Goal: Submit feedback/report problem

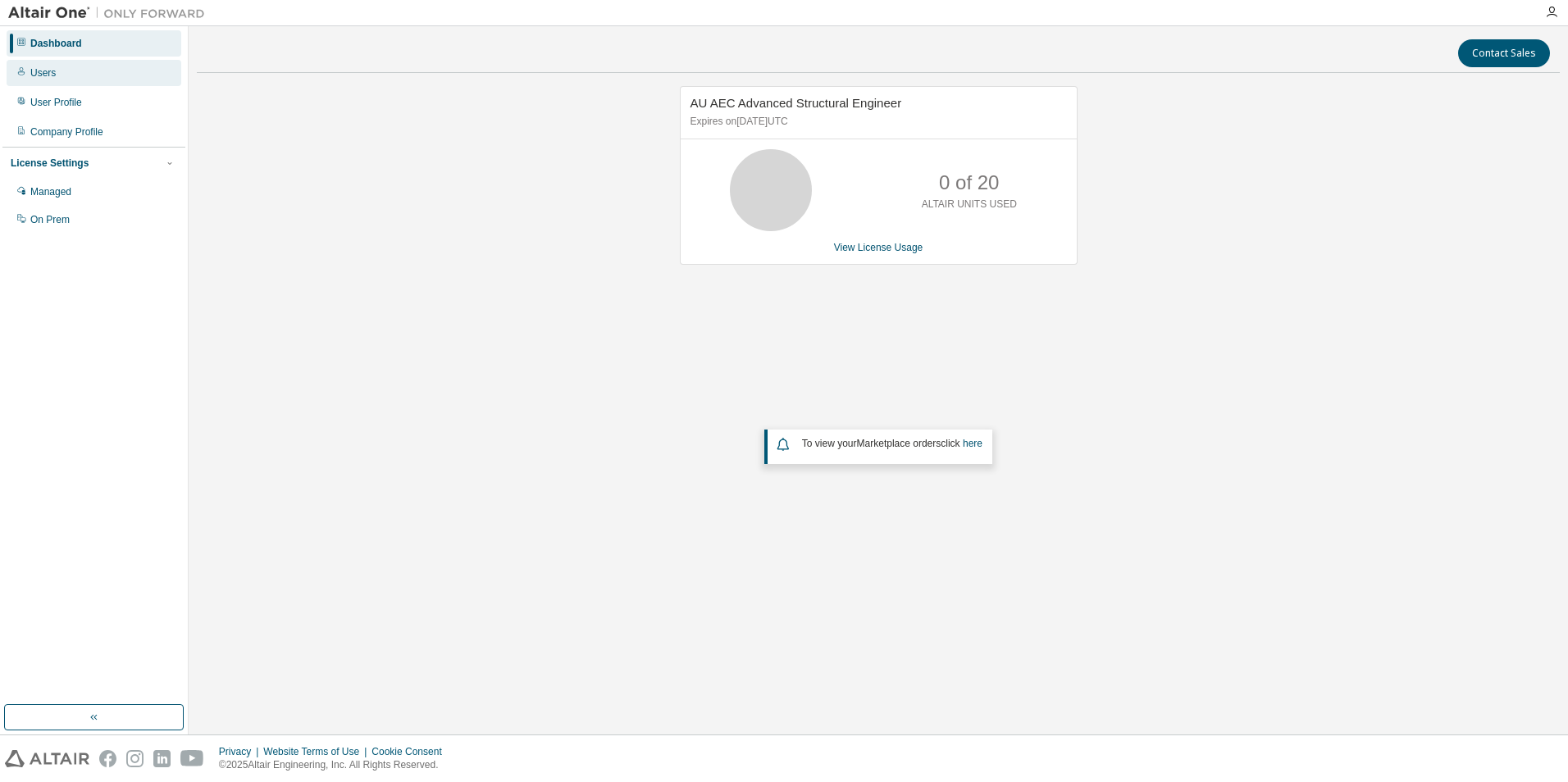
click at [32, 77] on div "Users" at bounding box center [43, 73] width 25 height 13
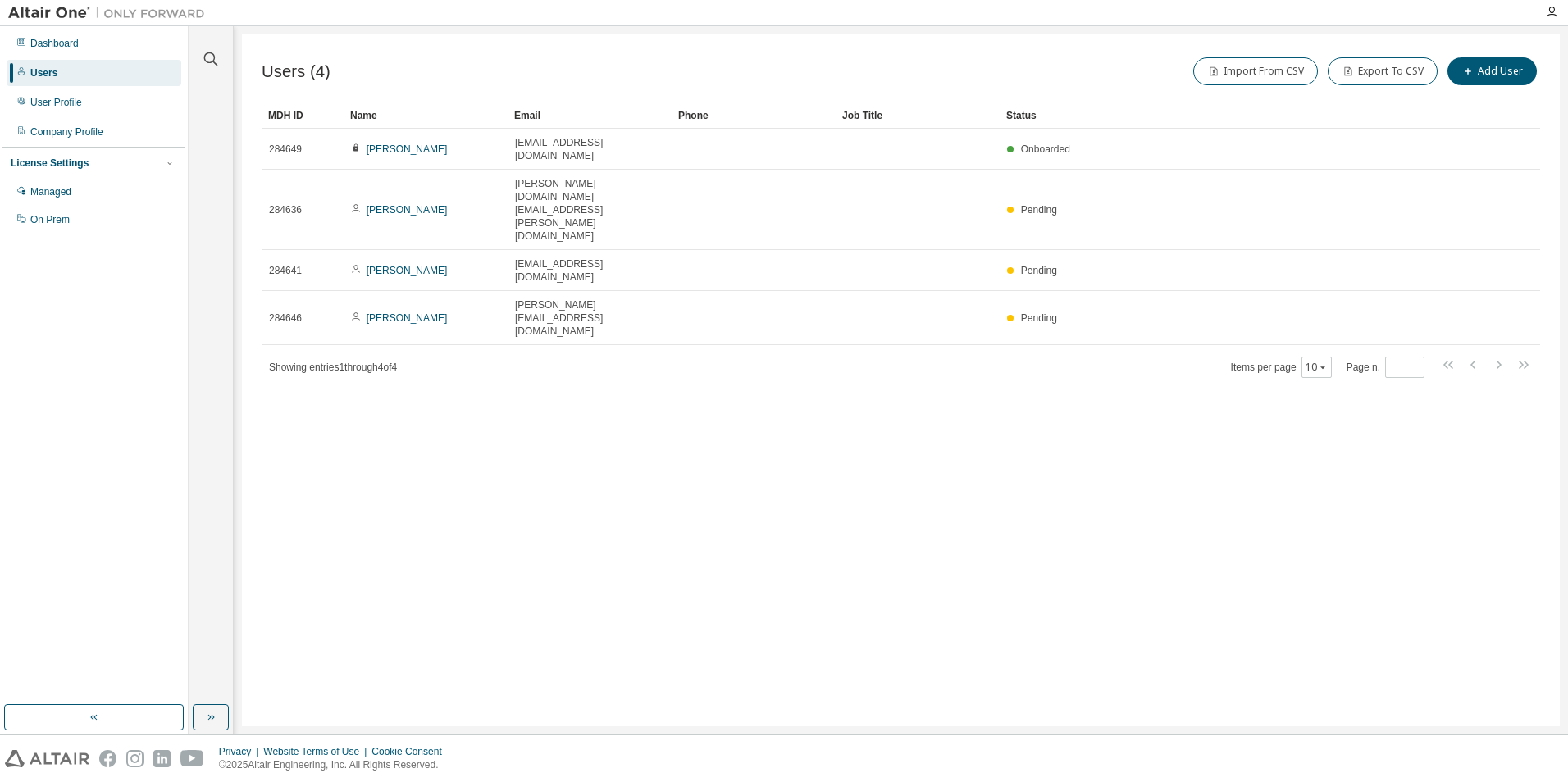
click at [48, 69] on div "Users" at bounding box center [44, 73] width 27 height 13
click at [44, 131] on div "Company Profile" at bounding box center [66, 132] width 73 height 13
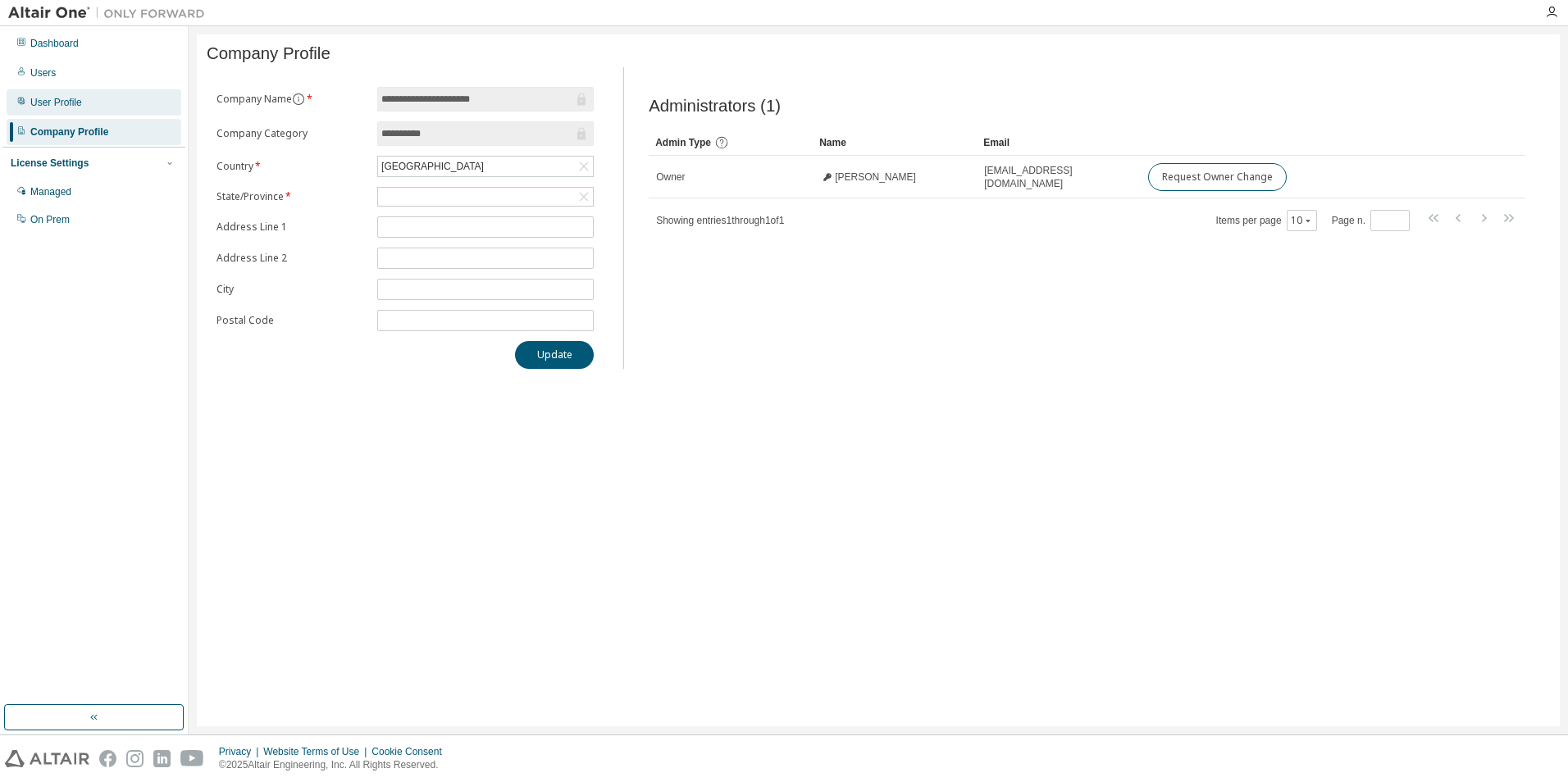
click at [92, 99] on div "User Profile" at bounding box center [93, 102] width 175 height 26
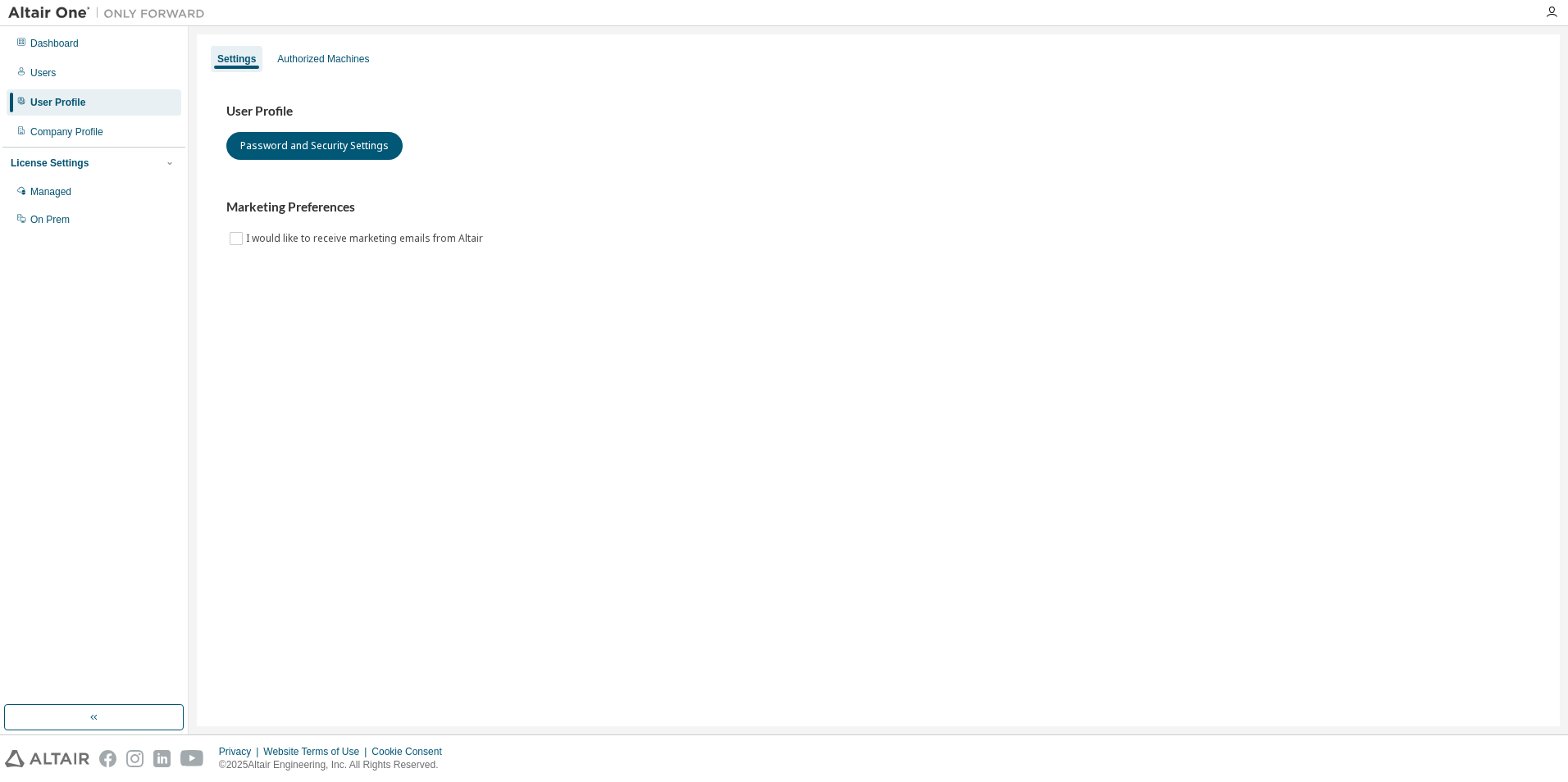
click at [79, 166] on div "License Settings" at bounding box center [49, 163] width 78 height 13
click at [63, 74] on div "Users" at bounding box center [93, 73] width 175 height 26
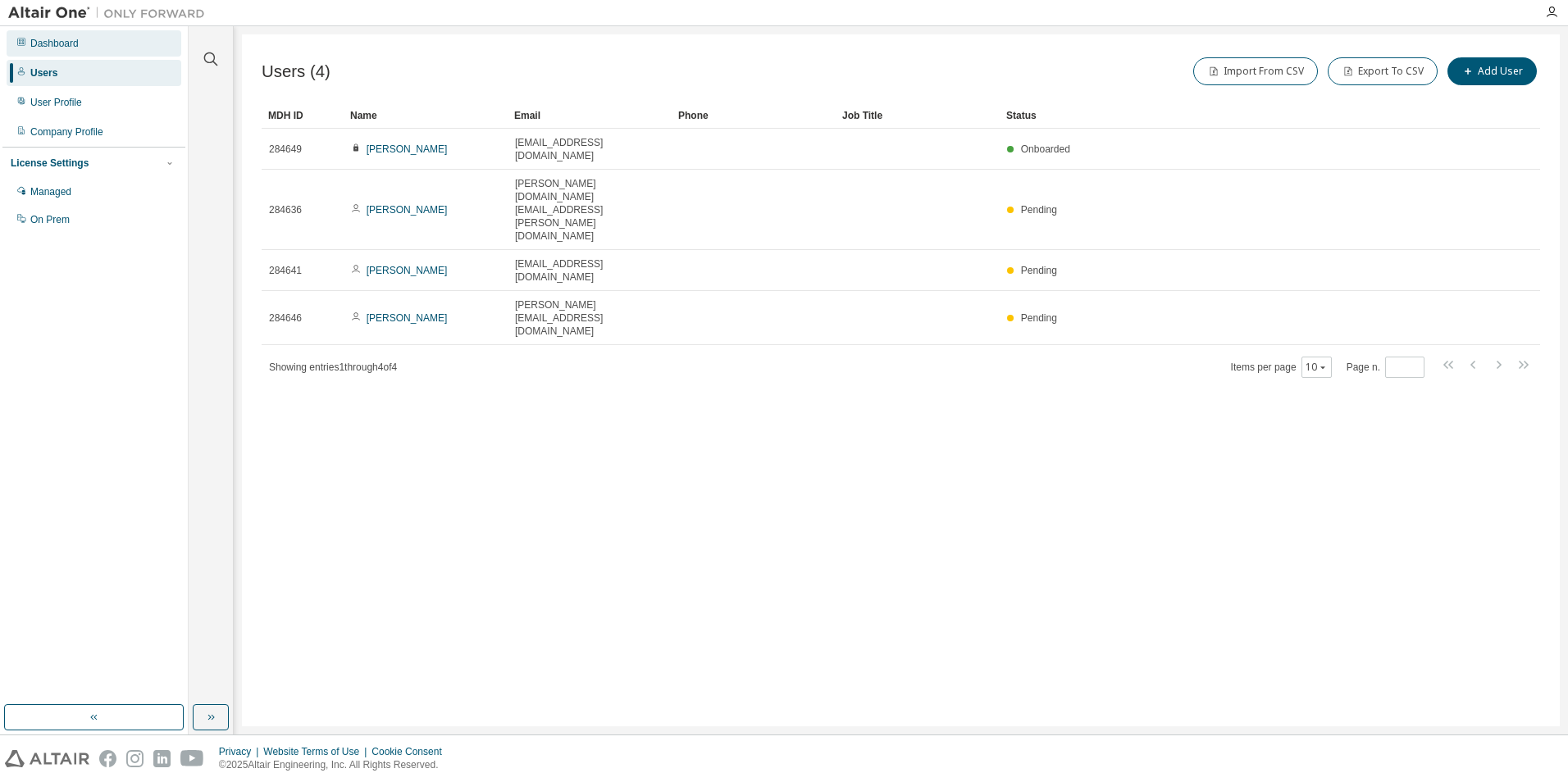
click at [46, 50] on div "Dashboard" at bounding box center [93, 43] width 175 height 26
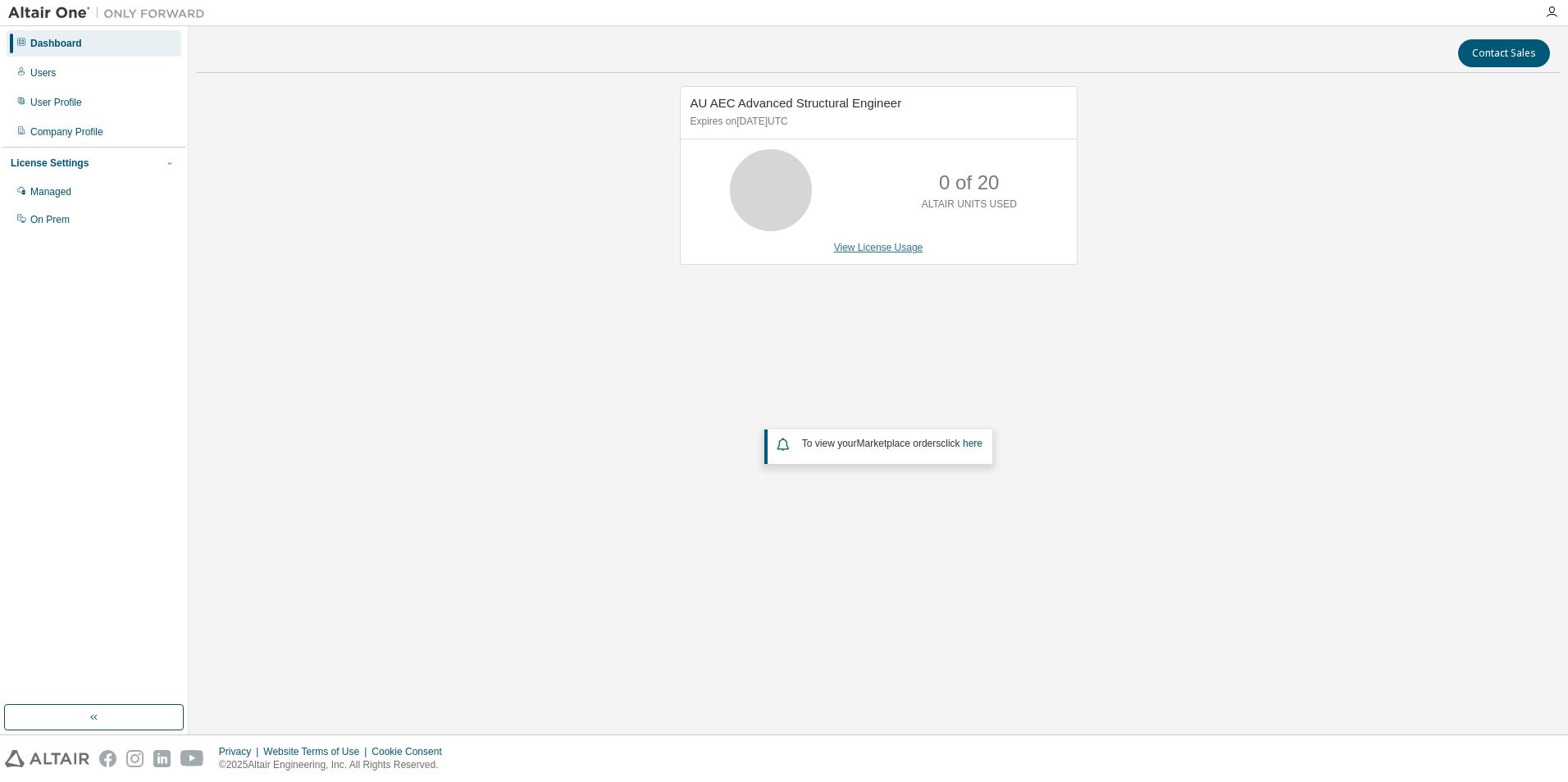
click at [889, 246] on link "View License Usage" at bounding box center [879, 247] width 90 height 12
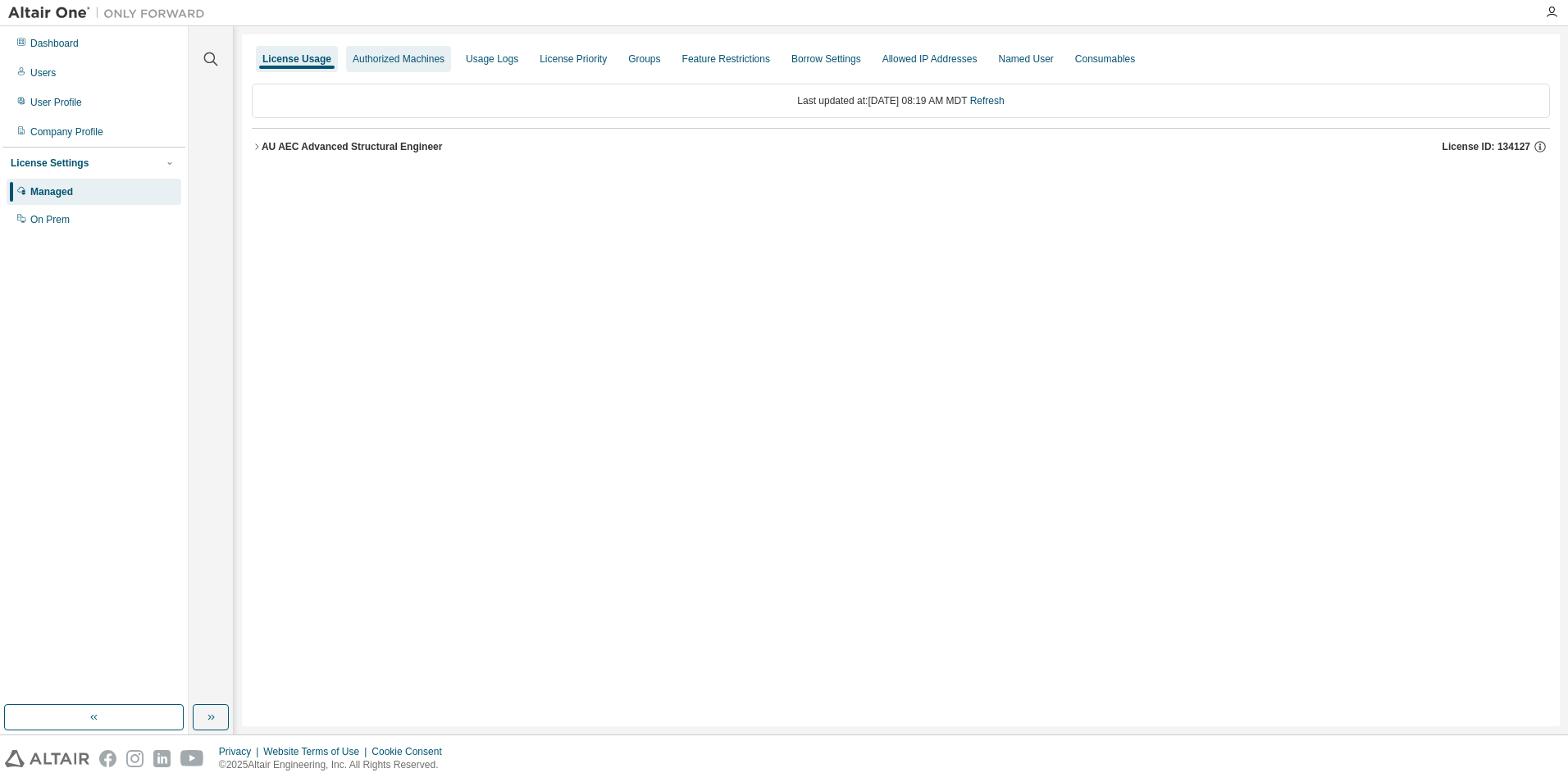
click at [419, 61] on div "Authorized Machines" at bounding box center [399, 59] width 92 height 13
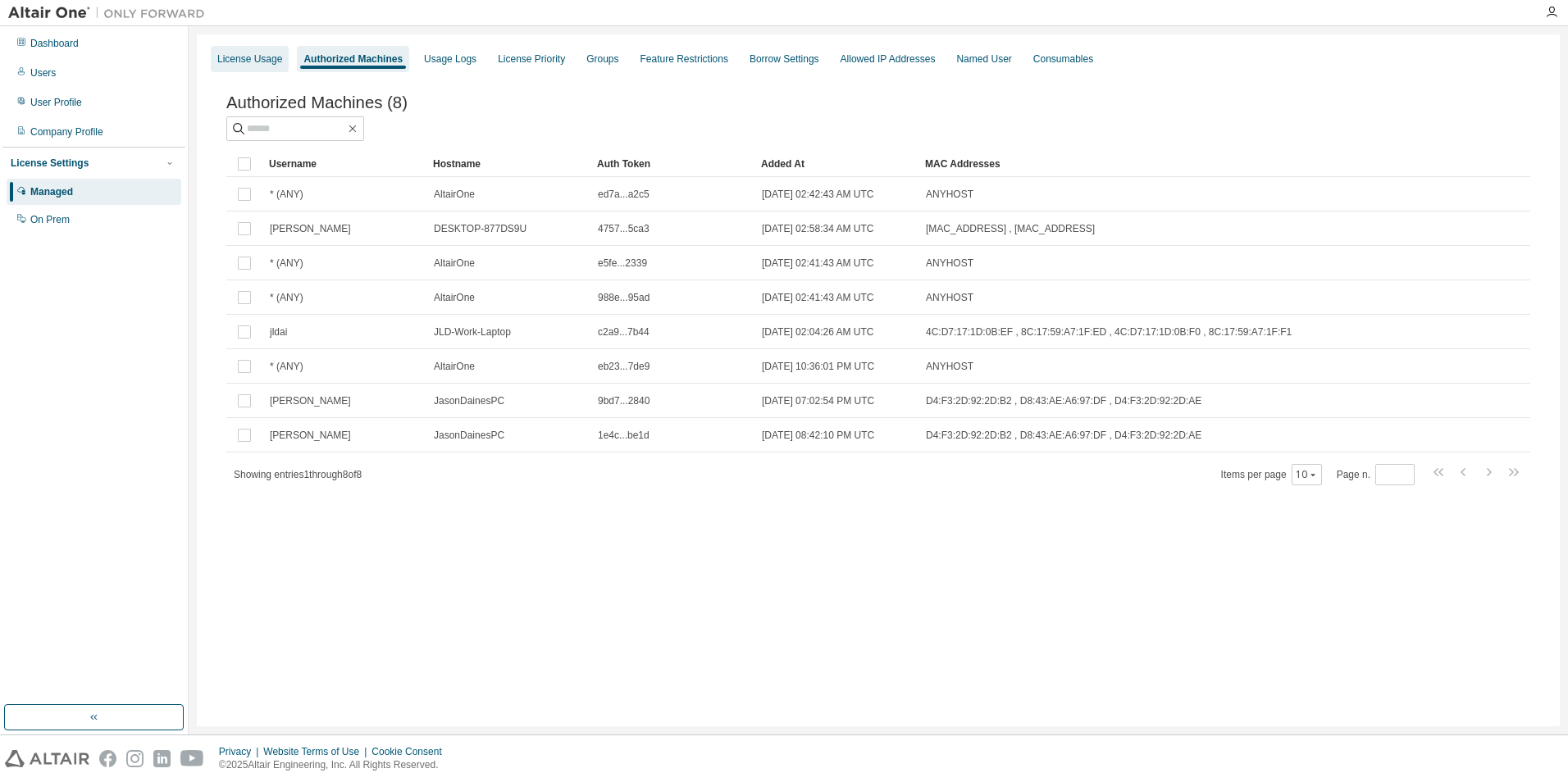
click at [262, 63] on div "License Usage" at bounding box center [250, 59] width 65 height 13
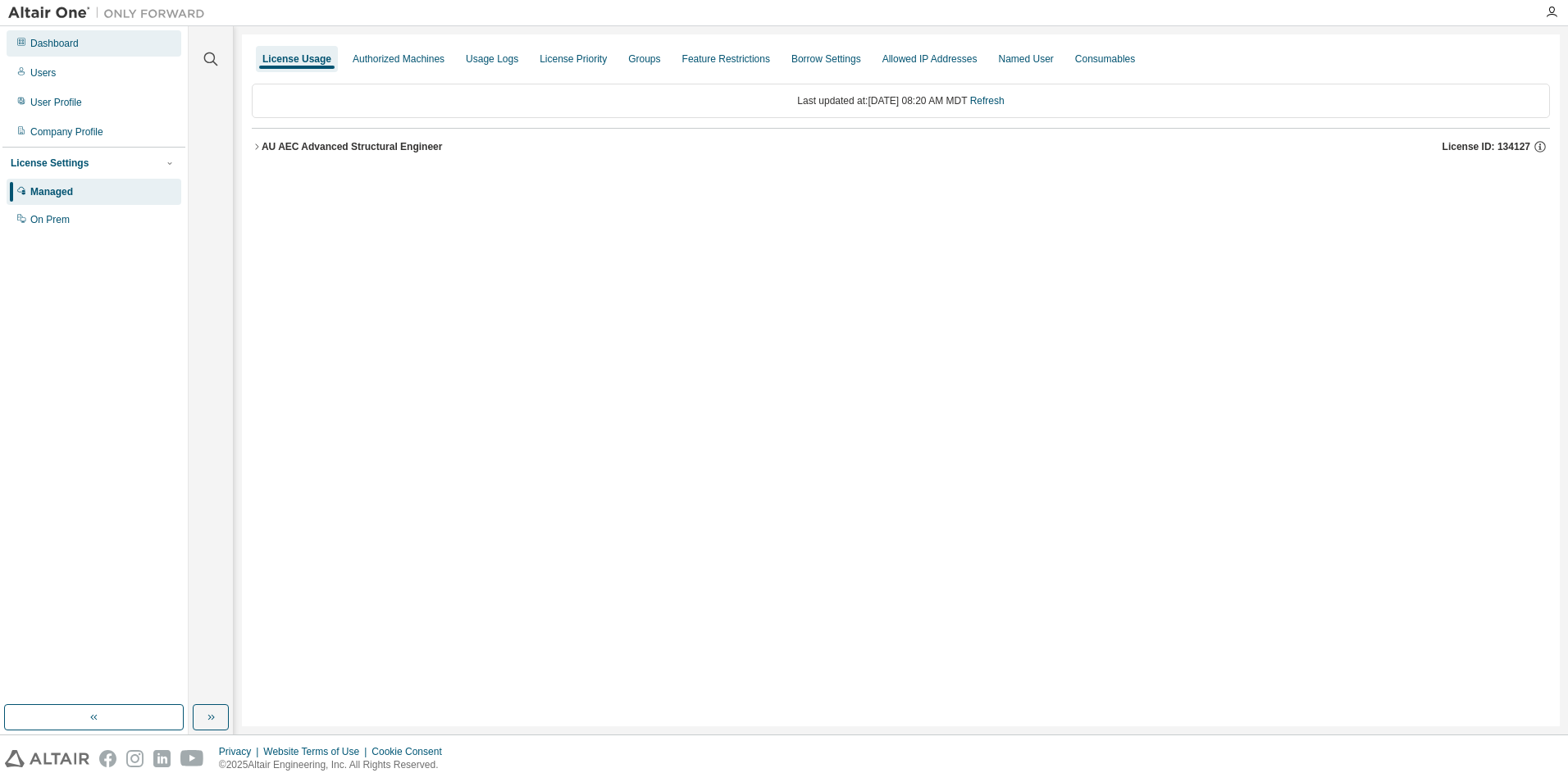
click at [58, 48] on div "Dashboard" at bounding box center [55, 43] width 48 height 13
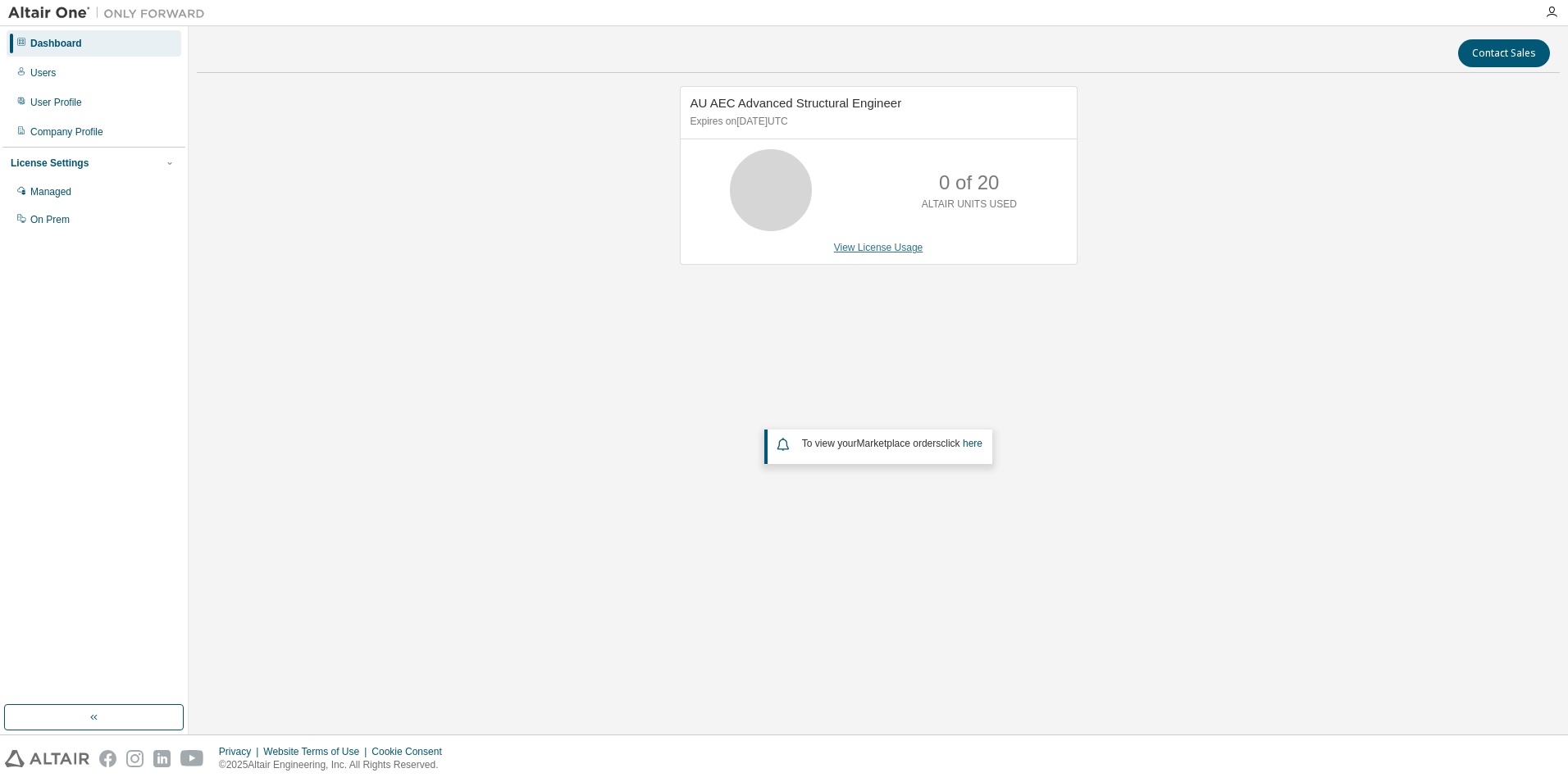
click at [899, 251] on link "View License Usage" at bounding box center [879, 247] width 90 height 12
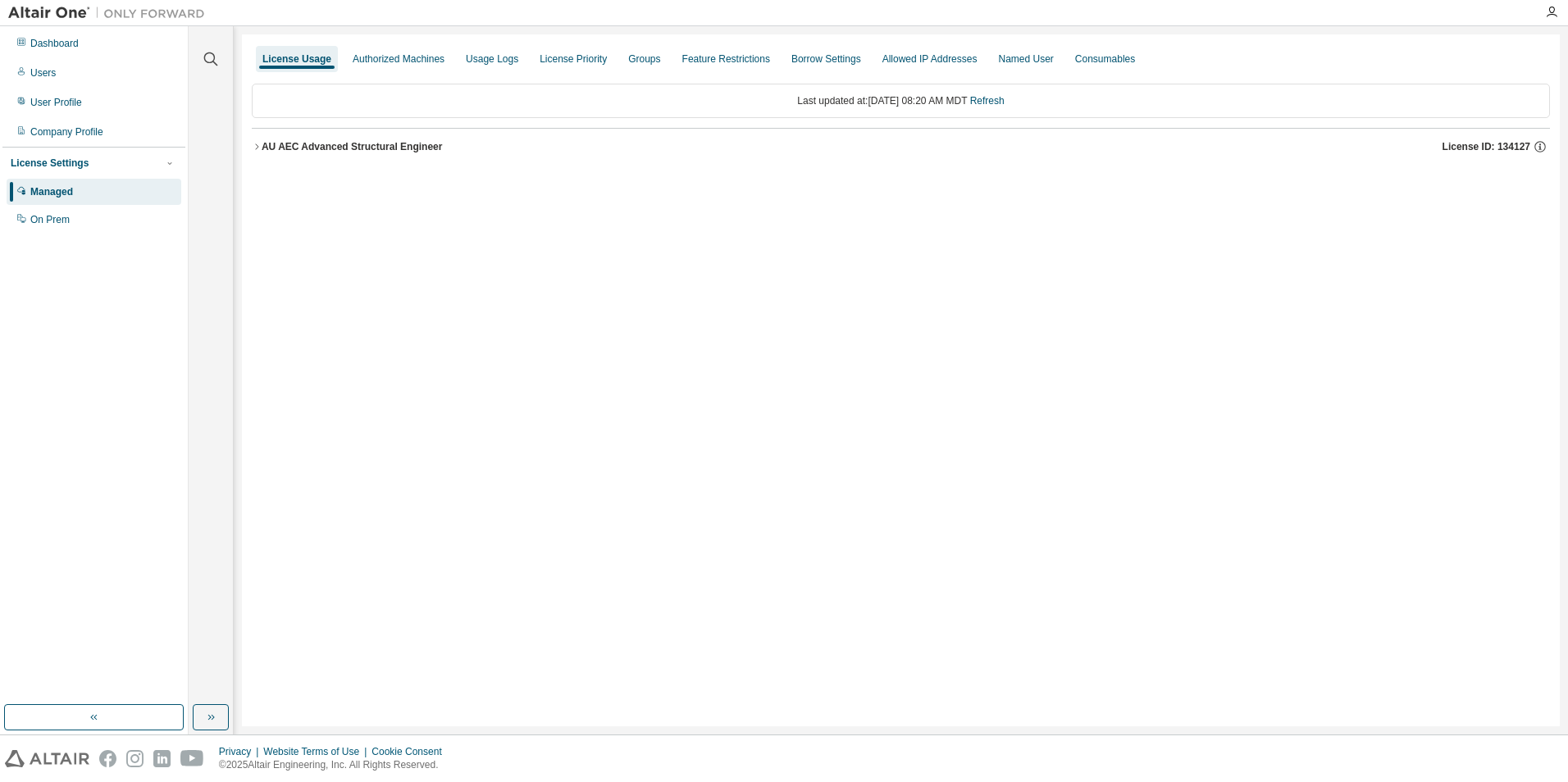
click at [283, 150] on div "AU AEC Advanced Structural Engineer" at bounding box center [352, 147] width 181 height 13
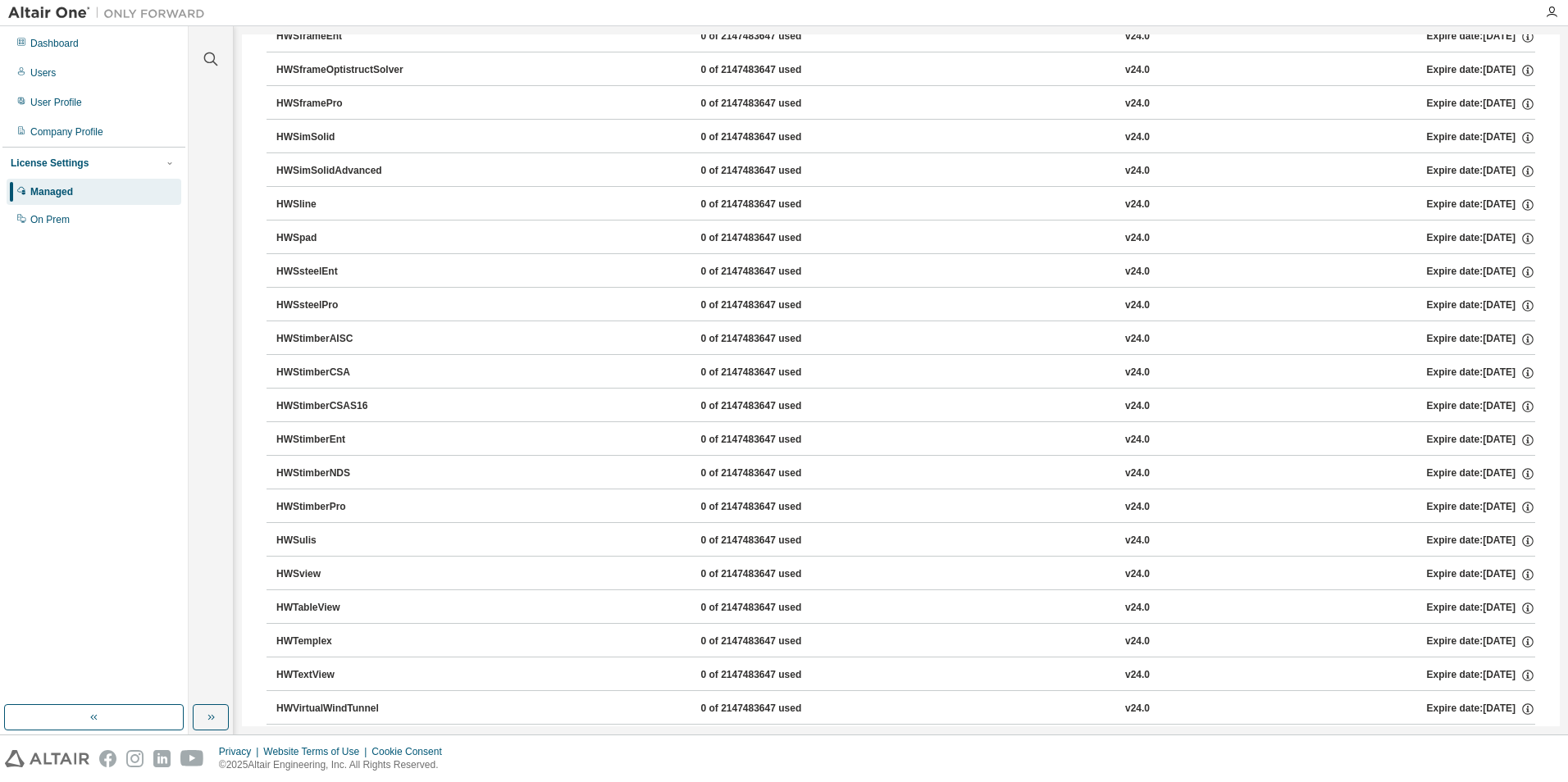
scroll to position [2663, 0]
click at [306, 141] on div "HWSframePro" at bounding box center [350, 140] width 148 height 14
click at [736, 141] on div "0 of 2147483647 used" at bounding box center [774, 140] width 148 height 14
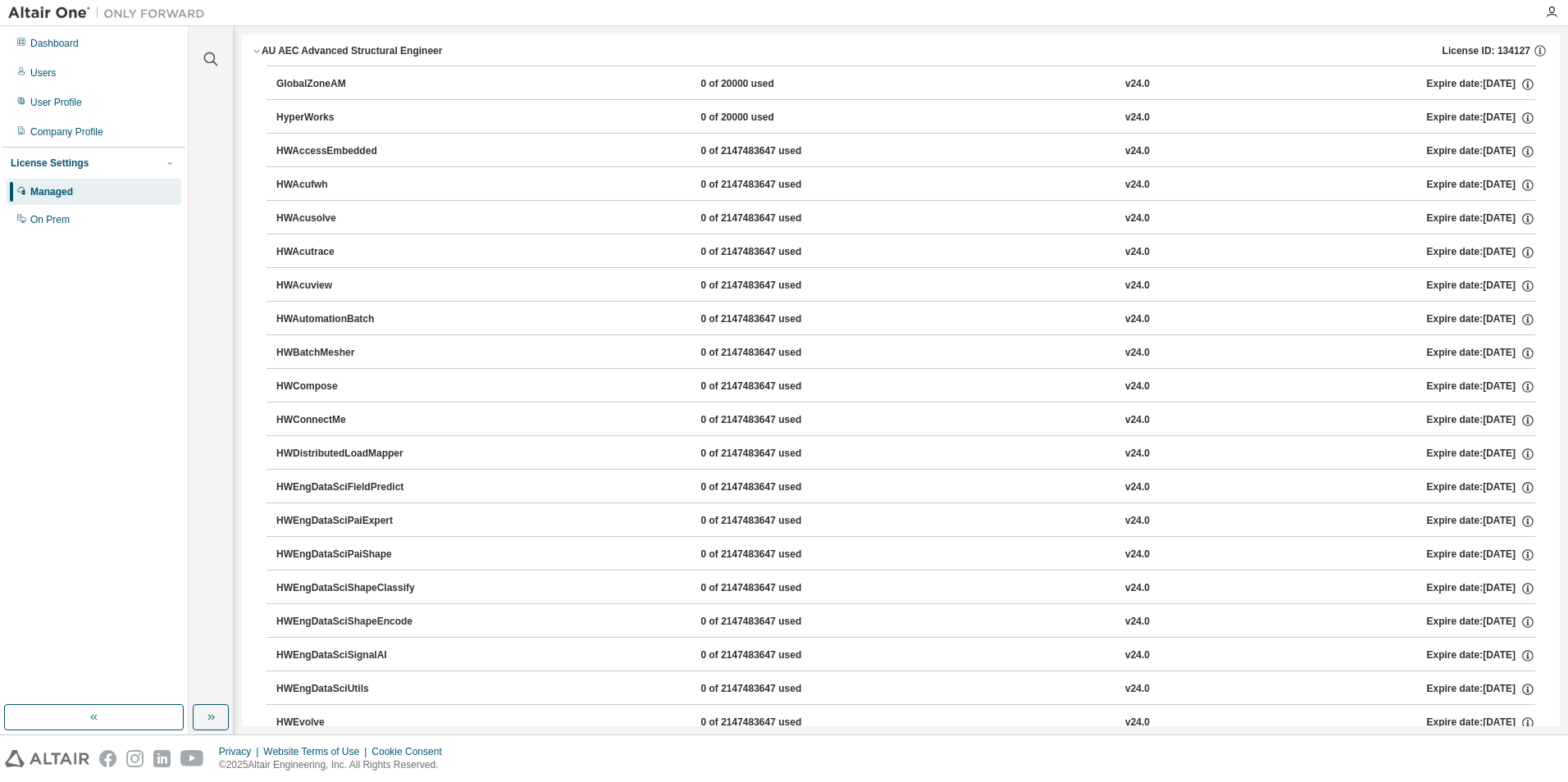
scroll to position [0, 0]
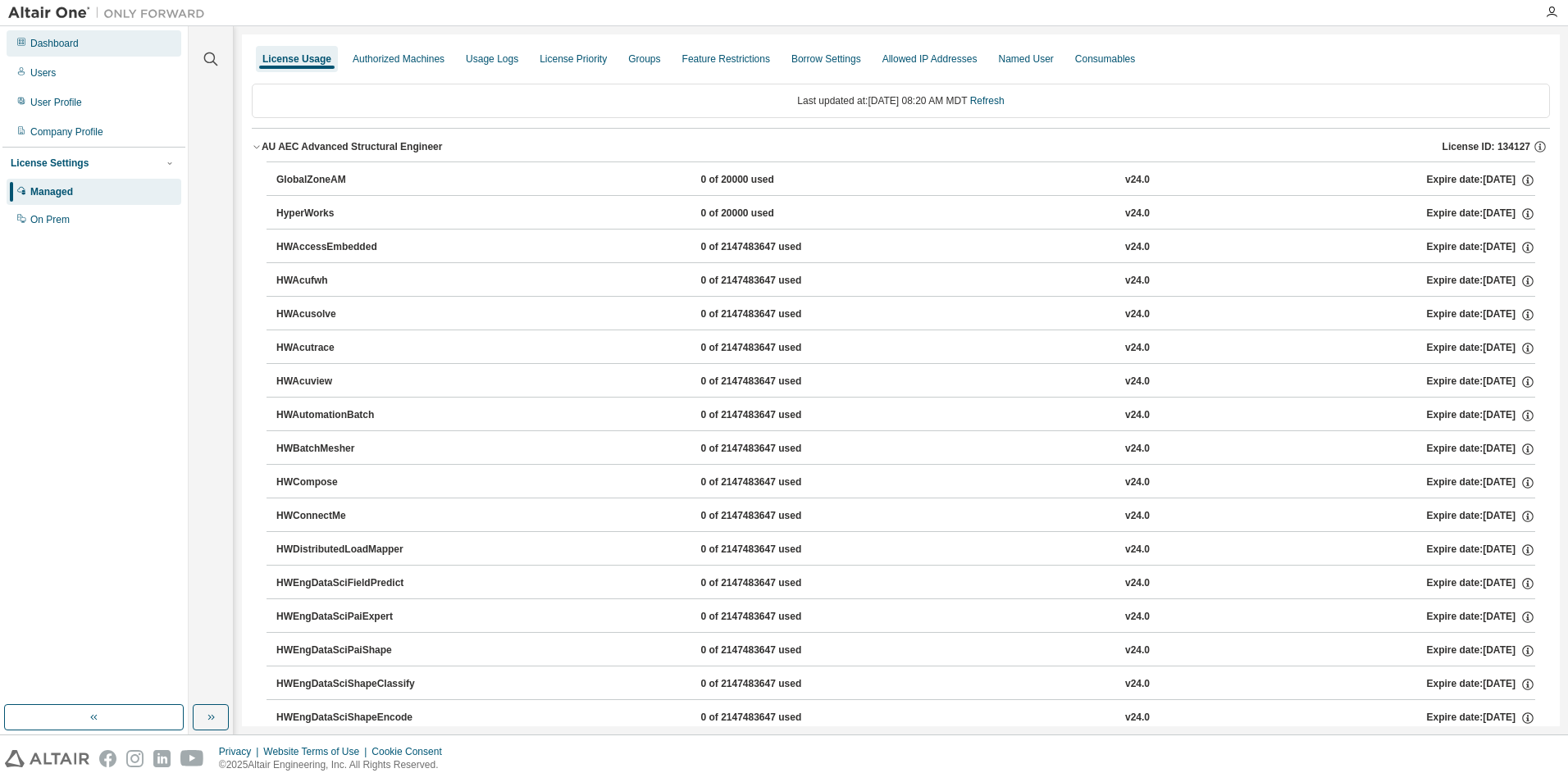
click at [41, 48] on div "Dashboard" at bounding box center [55, 43] width 48 height 13
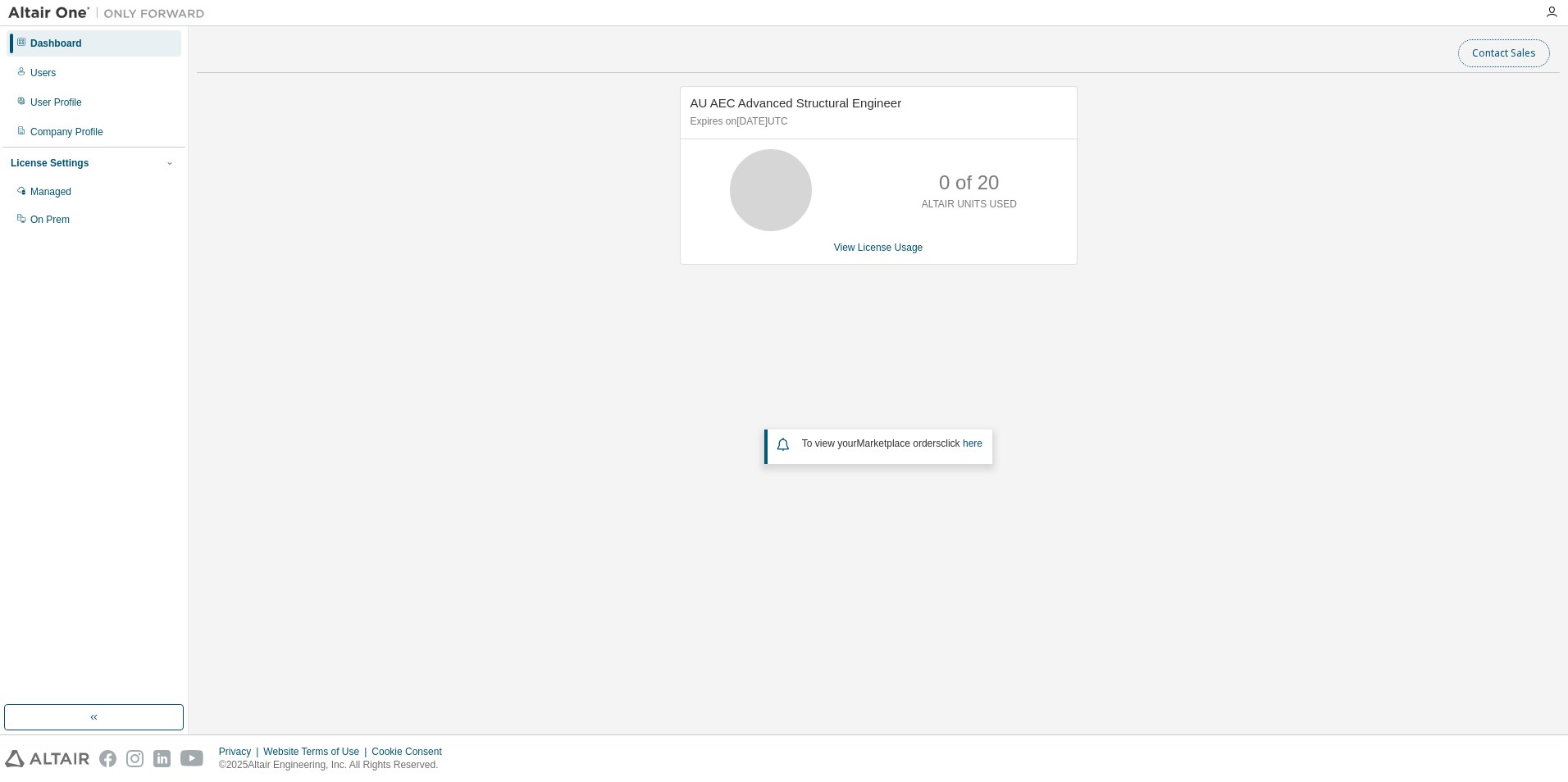
click at [1516, 63] on button "Contact Sales" at bounding box center [1504, 53] width 92 height 28
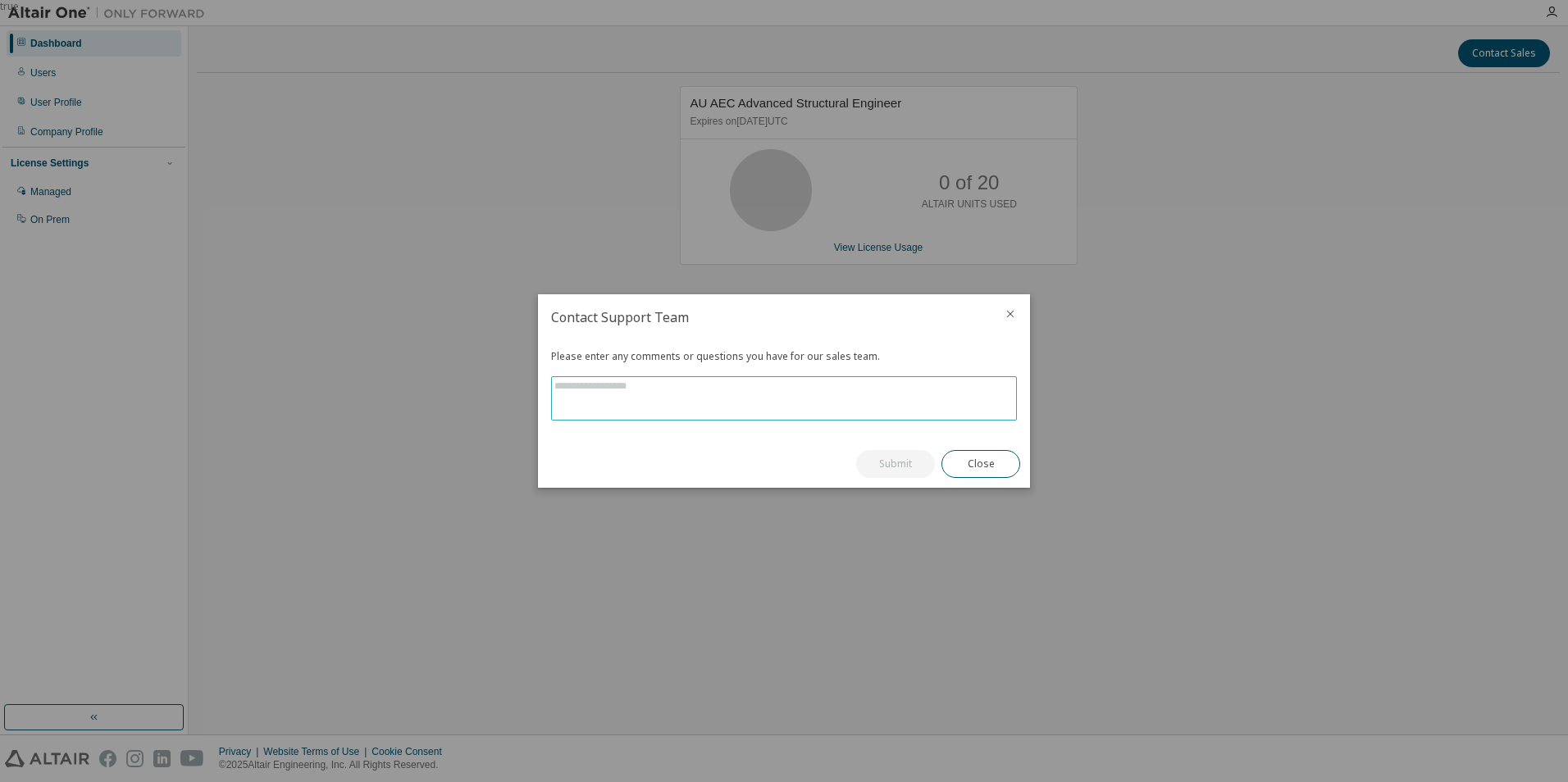
click at [714, 391] on textarea at bounding box center [784, 399] width 464 height 43
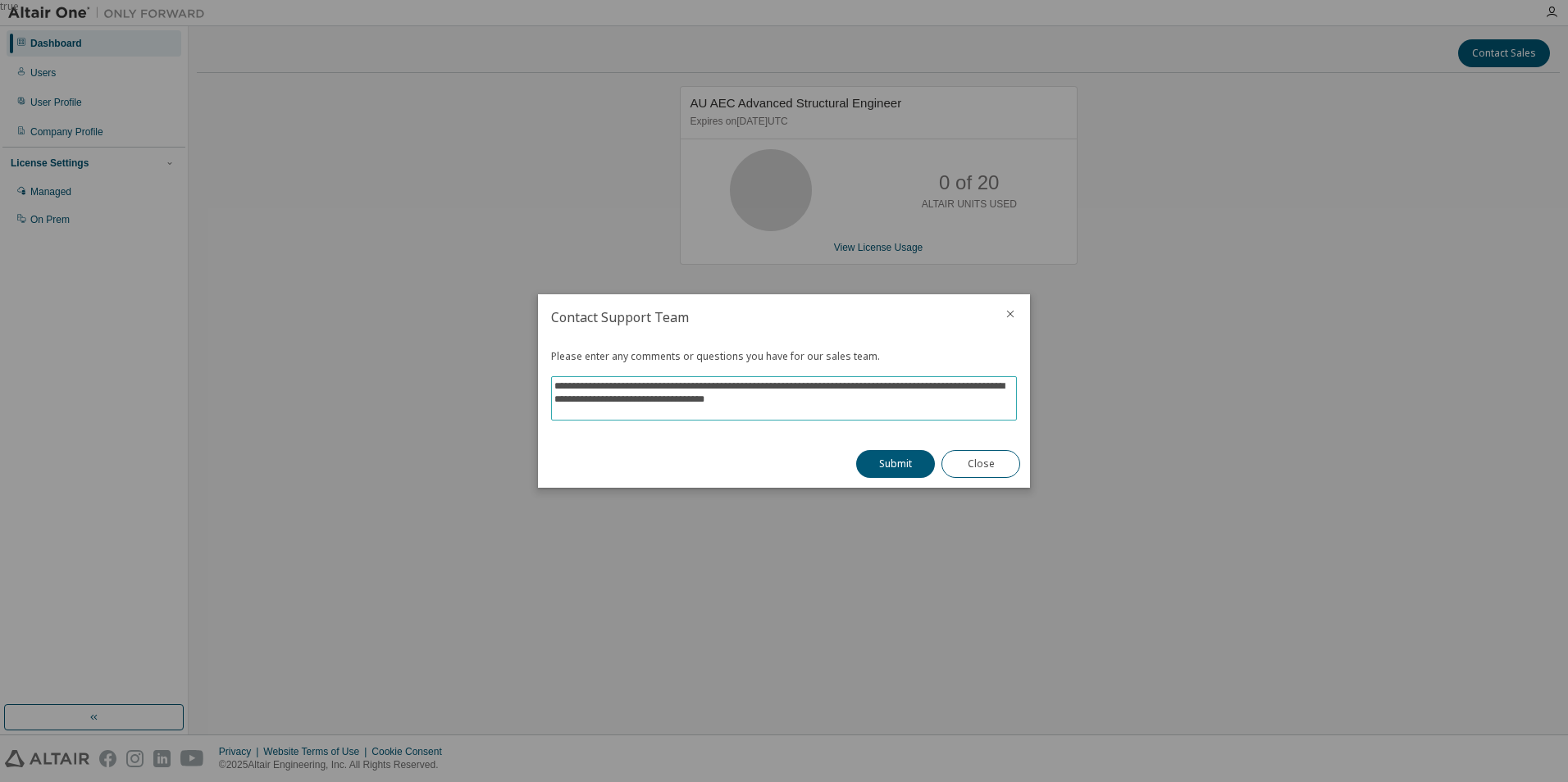
click at [808, 386] on textarea "**********" at bounding box center [784, 399] width 464 height 43
click at [794, 397] on textarea "**********" at bounding box center [784, 399] width 464 height 43
type textarea "**********"
click at [892, 461] on button "Submit" at bounding box center [896, 464] width 79 height 28
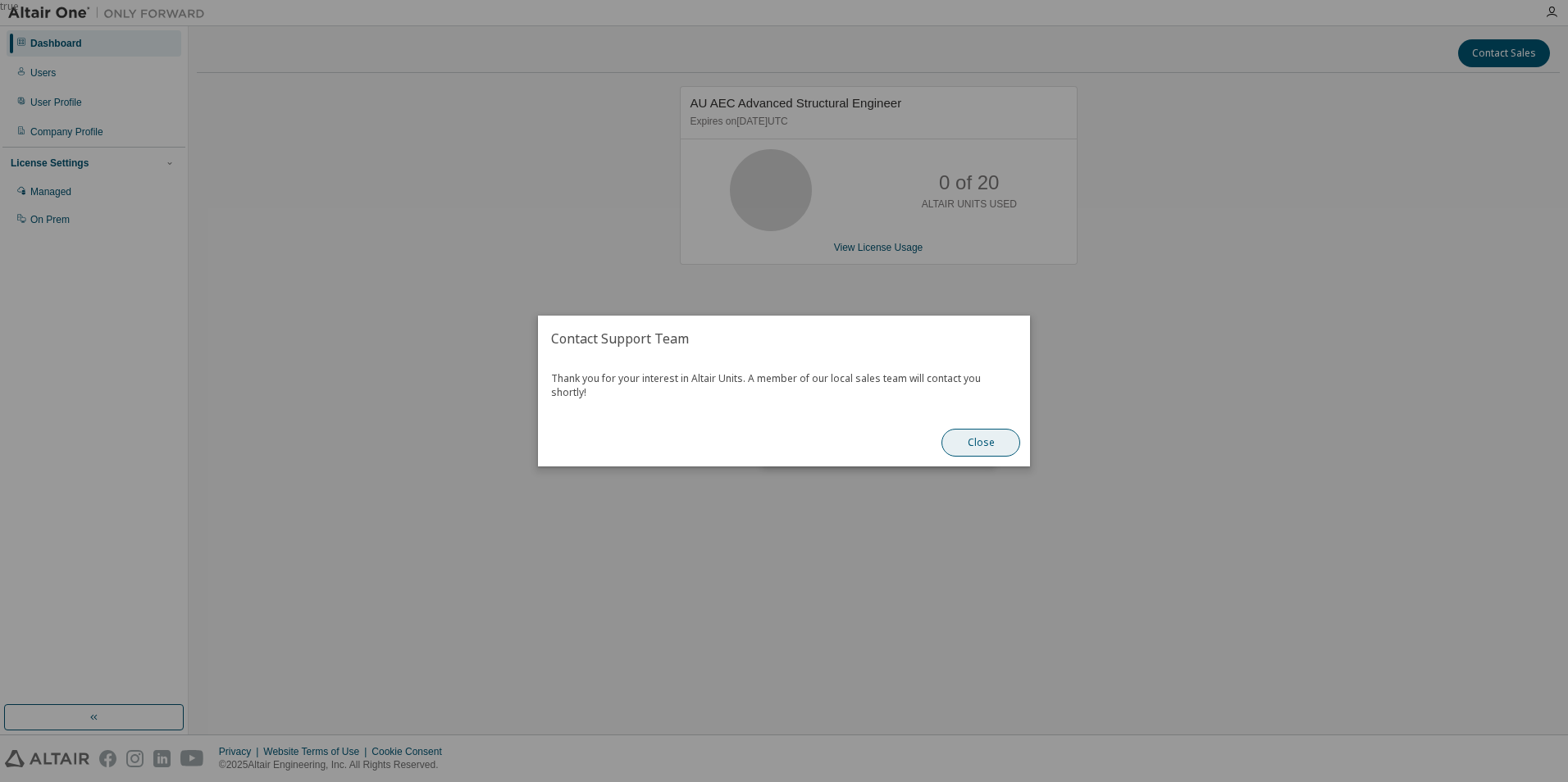
click at [958, 434] on button "Close" at bounding box center [981, 443] width 79 height 28
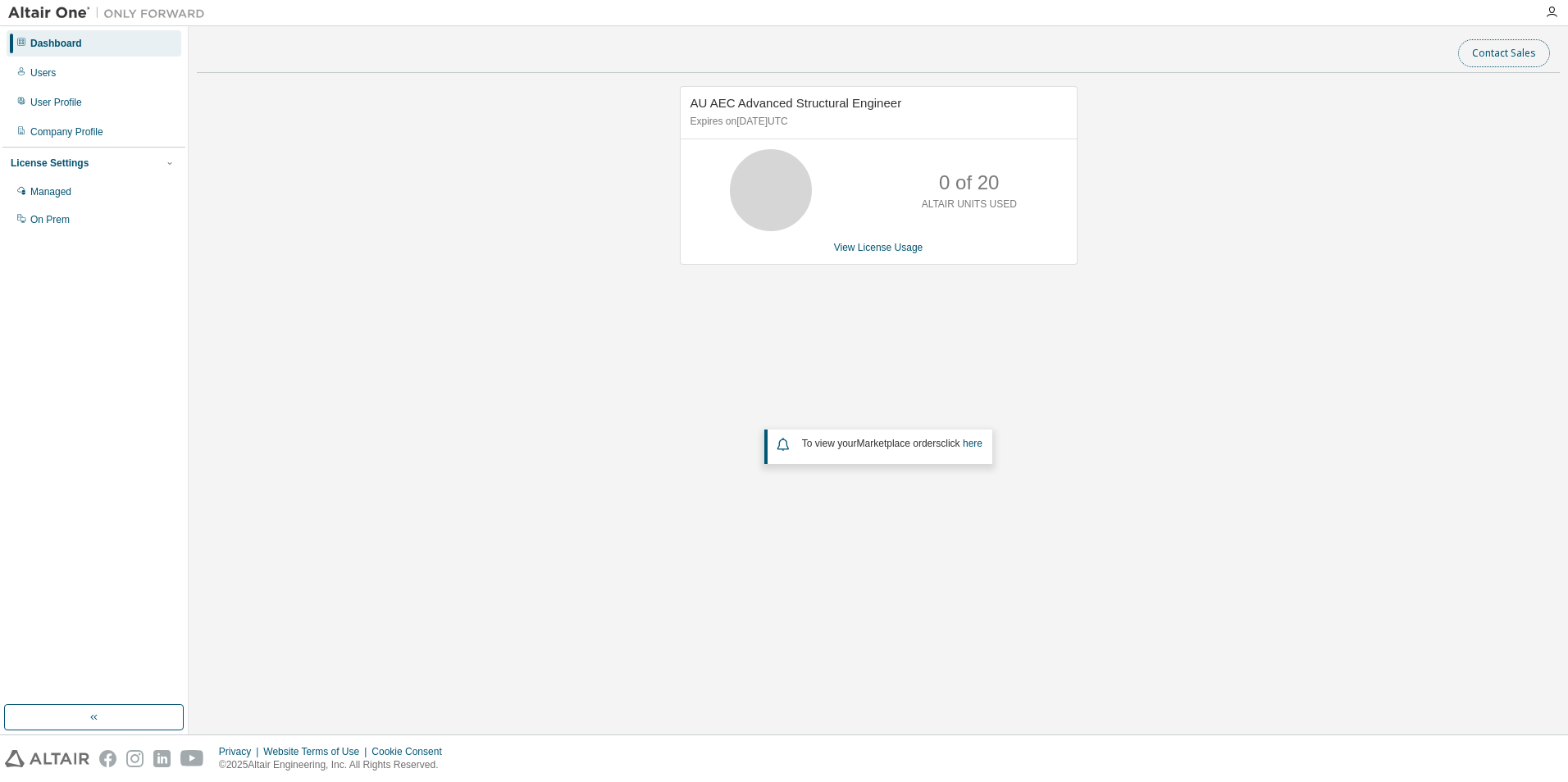
click at [1494, 54] on button "Contact Sales" at bounding box center [1504, 53] width 92 height 28
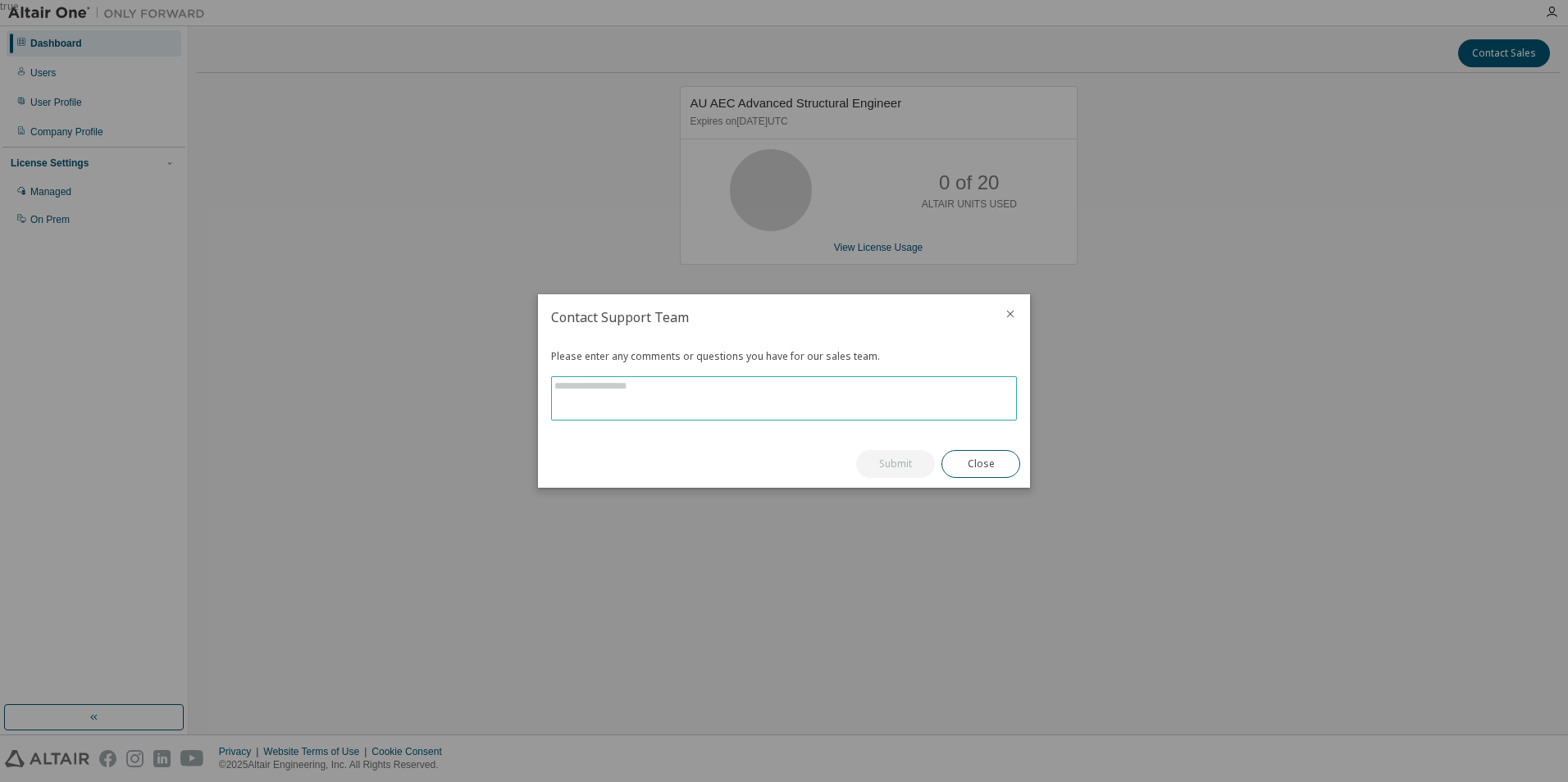
click at [712, 383] on textarea at bounding box center [784, 399] width 464 height 43
type textarea "**********"
click at [895, 466] on button "Submit" at bounding box center [896, 464] width 79 height 28
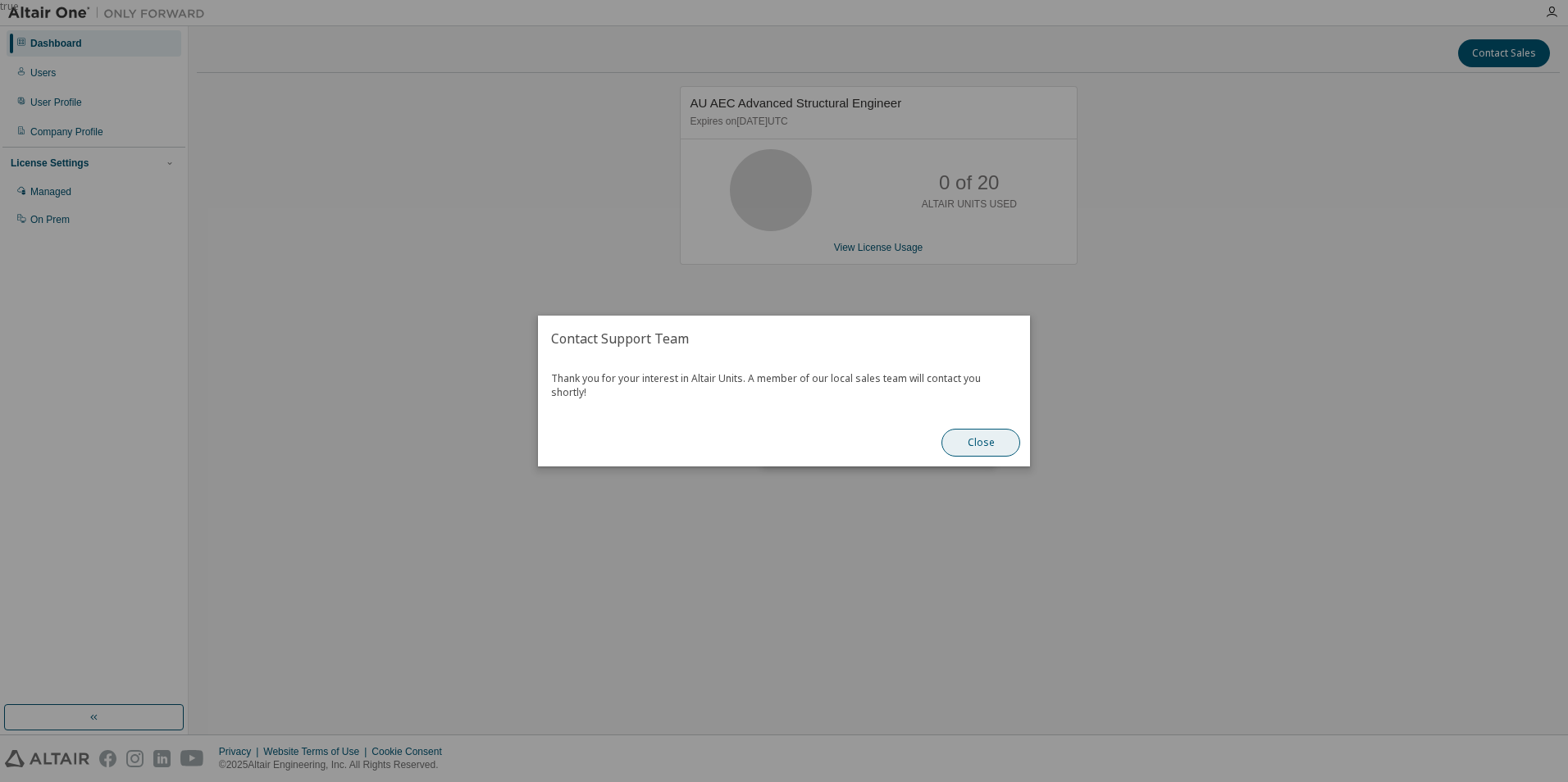
click at [979, 429] on button "Close" at bounding box center [981, 443] width 79 height 28
